Goal: Task Accomplishment & Management: Manage account settings

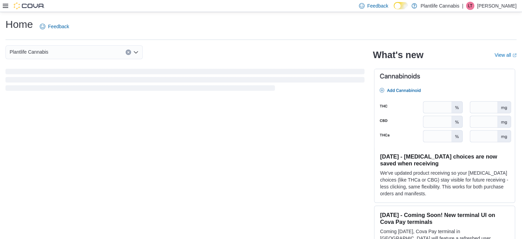
click at [3, 4] on div "Feedback Dark Mode Plantlife Cannabis | LT Logan Tisdel" at bounding box center [261, 6] width 522 height 12
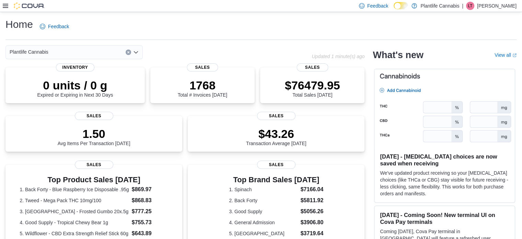
click at [7, 8] on icon at bounding box center [5, 6] width 5 height 4
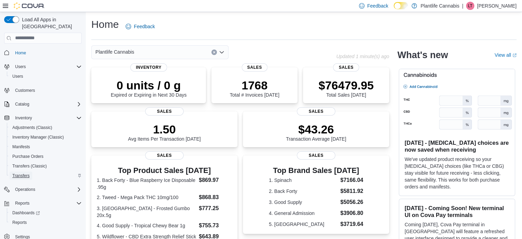
click at [24, 173] on span "Transfers" at bounding box center [20, 175] width 17 height 5
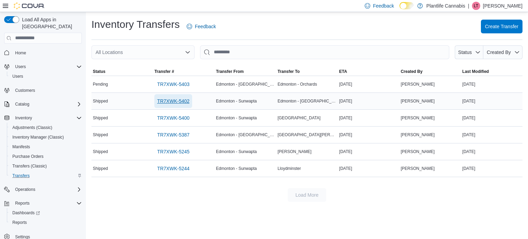
click at [177, 100] on span "TR7XWK-5402" at bounding box center [173, 101] width 32 height 7
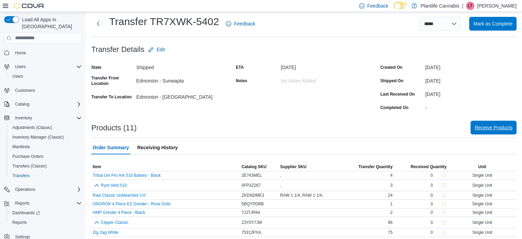
scroll to position [34, 0]
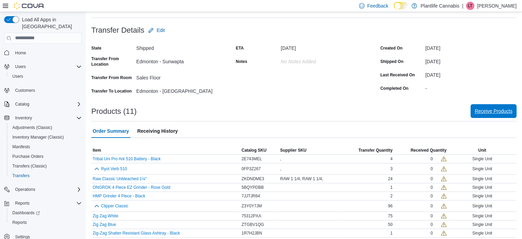
click at [497, 111] on span "Receive Products" at bounding box center [494, 111] width 38 height 7
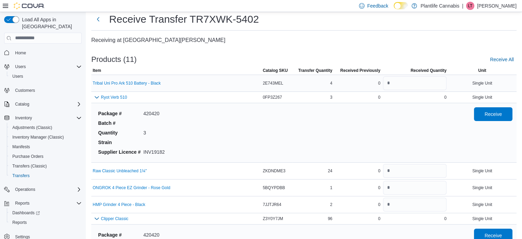
scroll to position [34, 0]
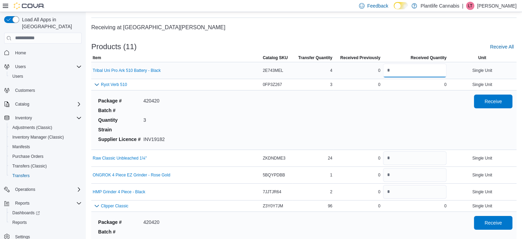
click at [425, 70] on input "number" at bounding box center [415, 71] width 64 height 14
type input "*"
click at [418, 86] on div "0" at bounding box center [415, 84] width 66 height 8
click at [488, 101] on span "Receive" at bounding box center [493, 101] width 30 height 14
click at [404, 156] on input "number" at bounding box center [415, 158] width 64 height 14
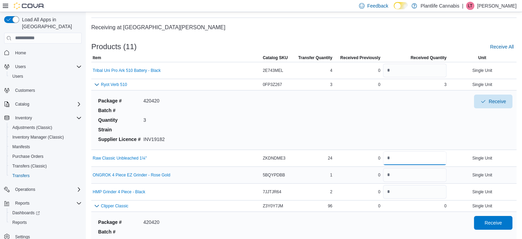
type input "**"
click at [404, 170] on input "number" at bounding box center [415, 175] width 64 height 14
type input "*"
click at [401, 194] on input "number" at bounding box center [415, 192] width 64 height 14
type input "*"
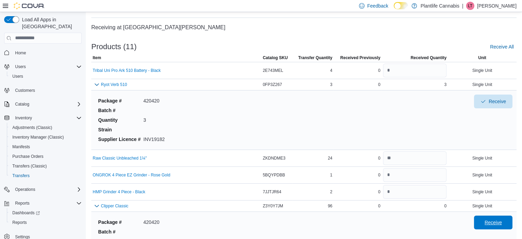
click at [486, 218] on span "Receive" at bounding box center [493, 222] width 30 height 14
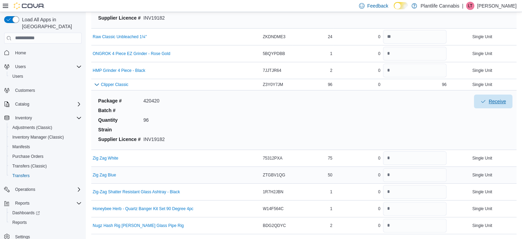
scroll to position [172, 0]
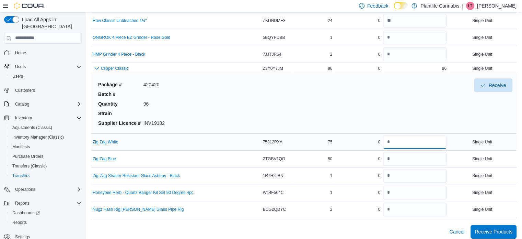
click at [399, 141] on input "number" at bounding box center [415, 142] width 64 height 14
type input "**"
click at [399, 158] on input "number" at bounding box center [415, 159] width 64 height 14
type input "**"
click at [401, 173] on input "number" at bounding box center [415, 176] width 64 height 14
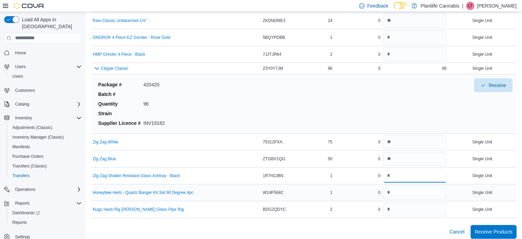
type input "*"
click at [399, 195] on input "number" at bounding box center [415, 192] width 64 height 14
type input "*"
click at [399, 208] on input "number" at bounding box center [415, 209] width 64 height 14
type input "*"
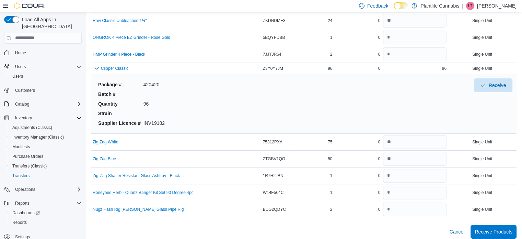
click at [374, 226] on div "Cancel Receive Products" at bounding box center [304, 232] width 426 height 14
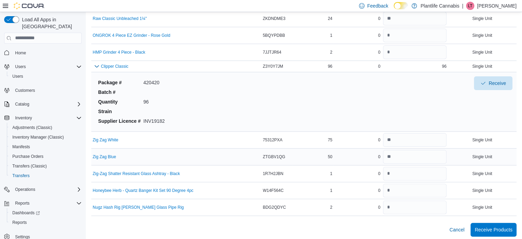
scroll to position [176, 0]
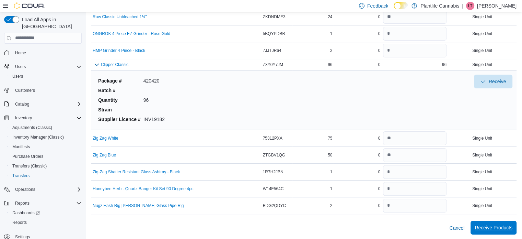
click at [503, 229] on span "Receive Products" at bounding box center [494, 227] width 38 height 7
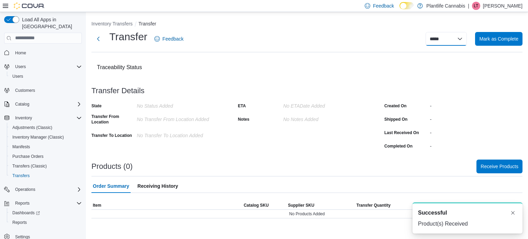
click at [456, 37] on select "**********" at bounding box center [445, 39] width 41 height 14
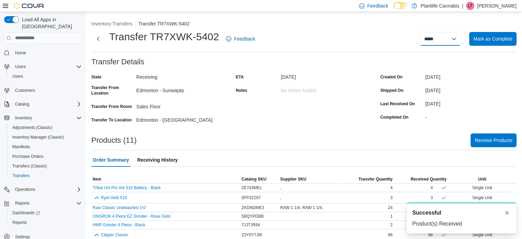
select select "**********"
click at [425, 32] on select "**********" at bounding box center [440, 39] width 41 height 14
select select
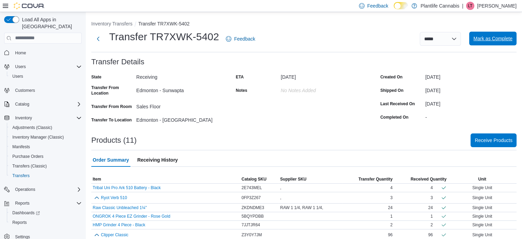
click at [486, 33] on span "Mark as Complete" at bounding box center [493, 39] width 39 height 14
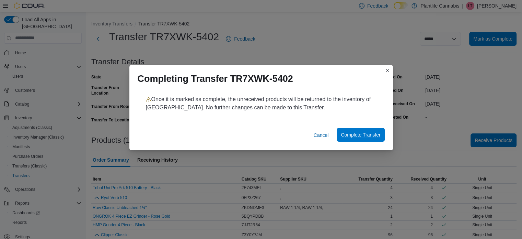
click at [353, 137] on span "Complete Transfer" at bounding box center [361, 134] width 40 height 7
